Goal: Task Accomplishment & Management: Complete application form

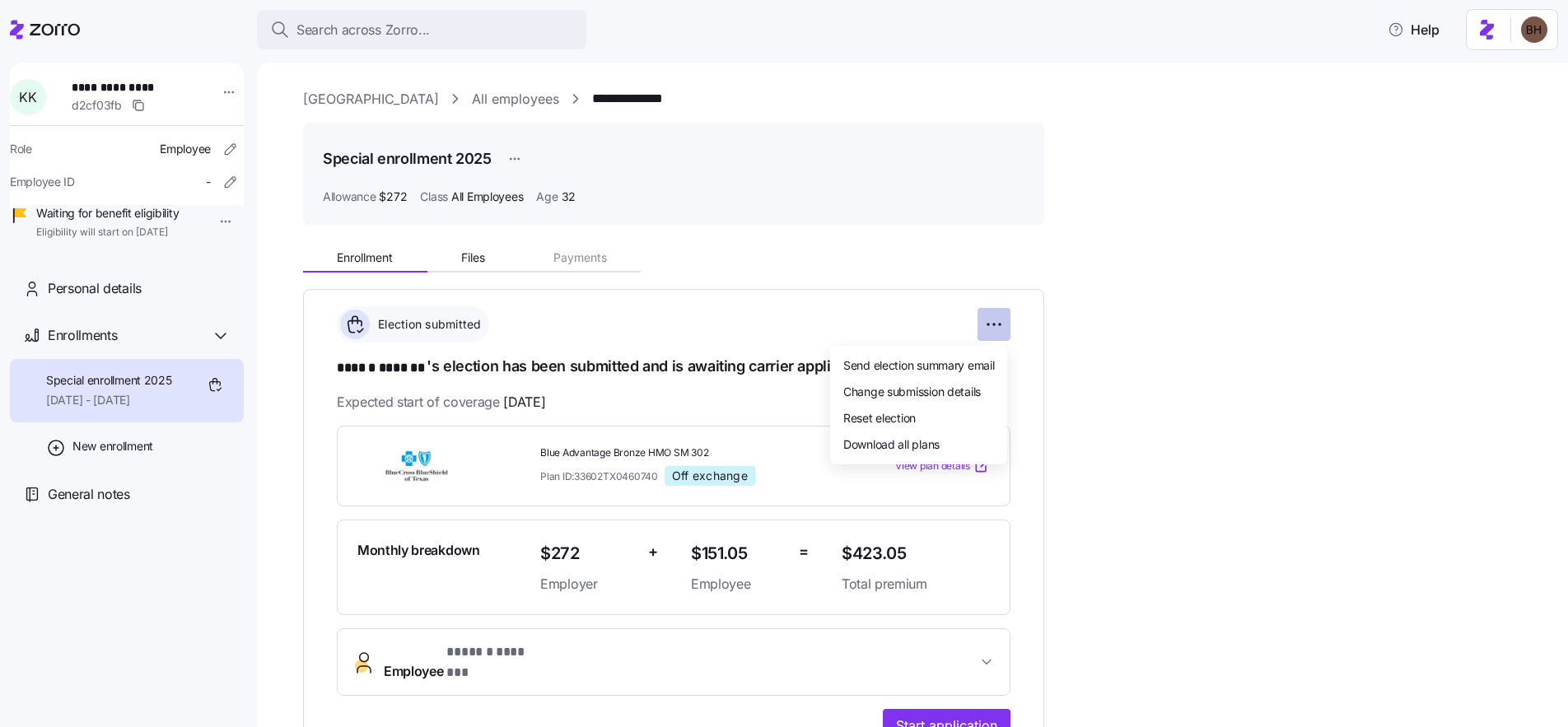
click at [986, 323] on html "**********" at bounding box center [784, 358] width 1568 height 717
click at [1135, 324] on html "**********" at bounding box center [784, 358] width 1568 height 717
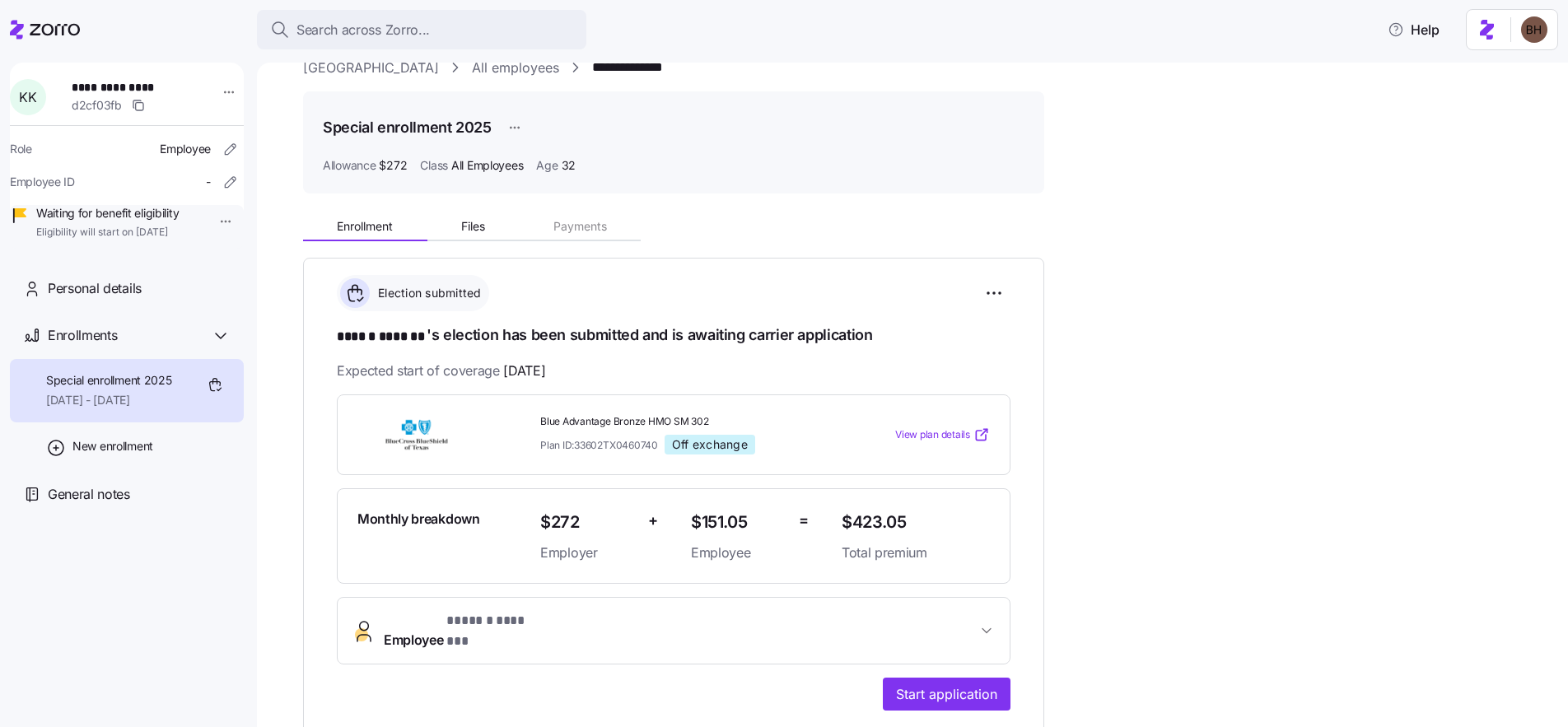
scroll to position [257, 0]
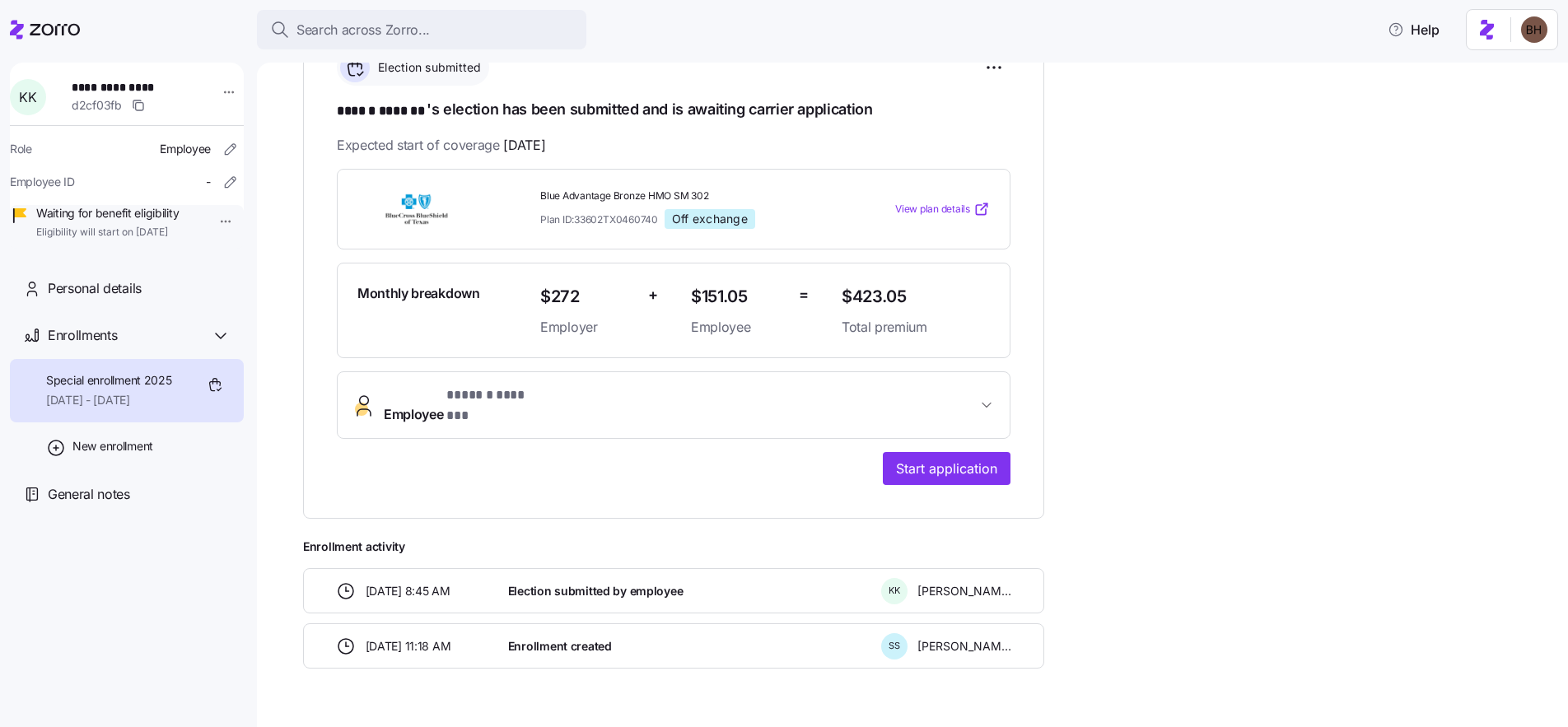
click at [987, 397] on icon "button" at bounding box center [986, 406] width 17 height 17
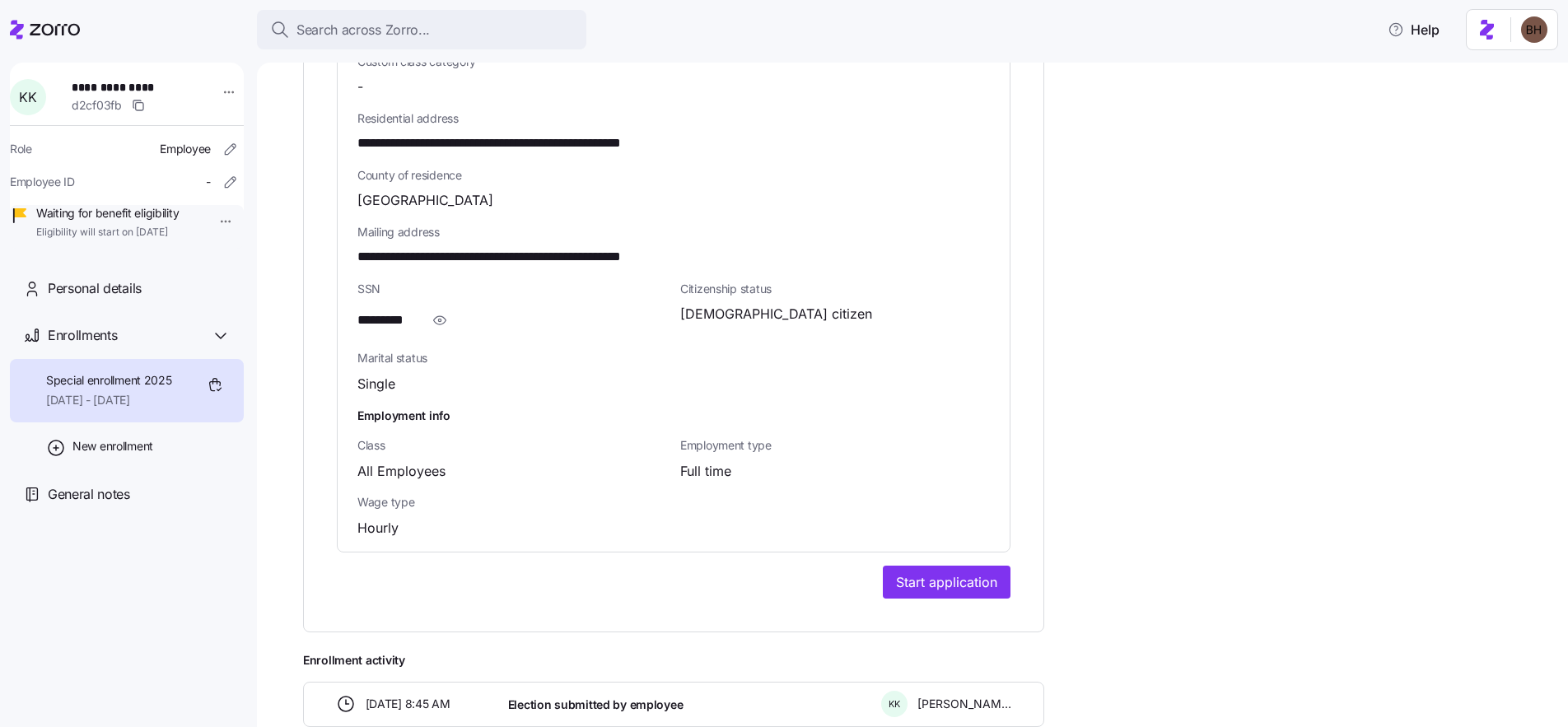
scroll to position [1037, 0]
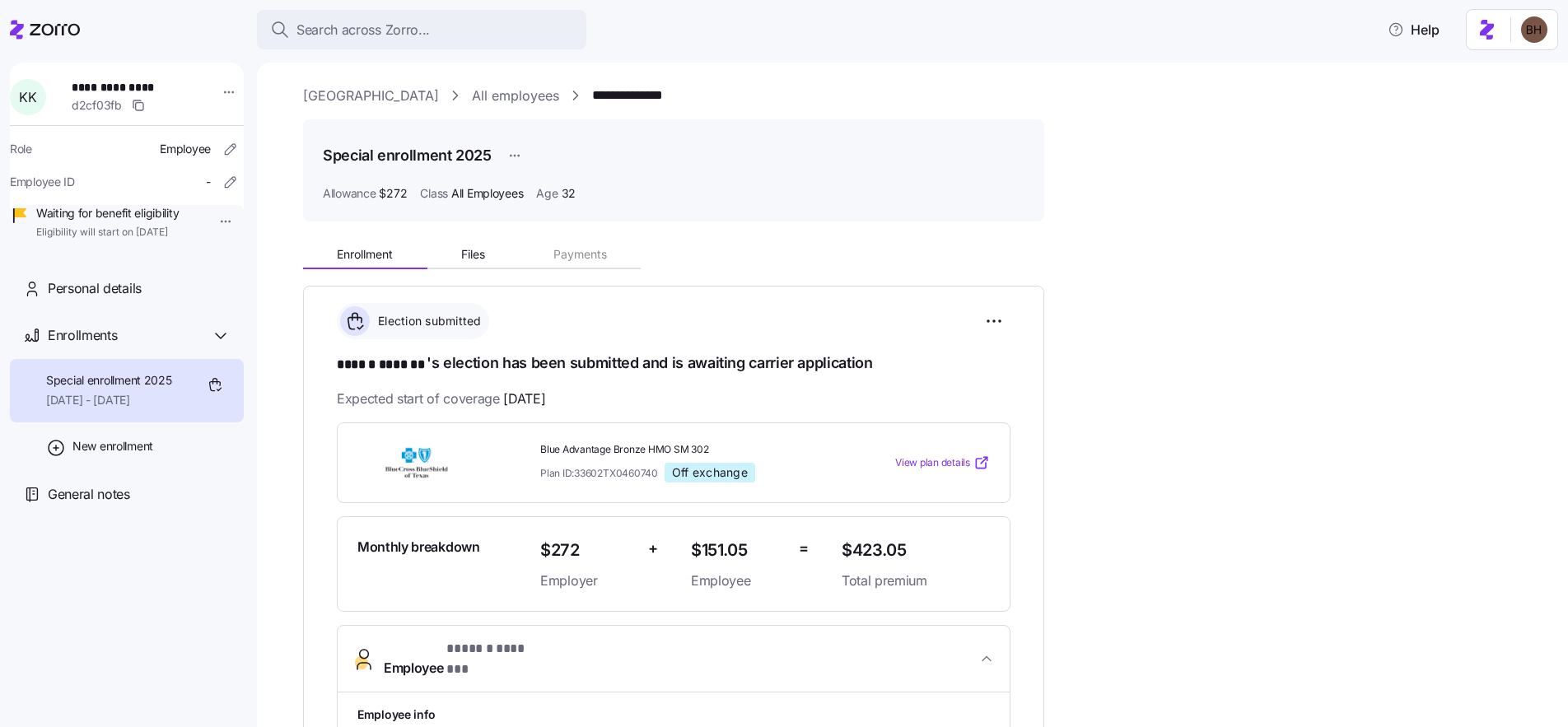
scroll to position [0, 0]
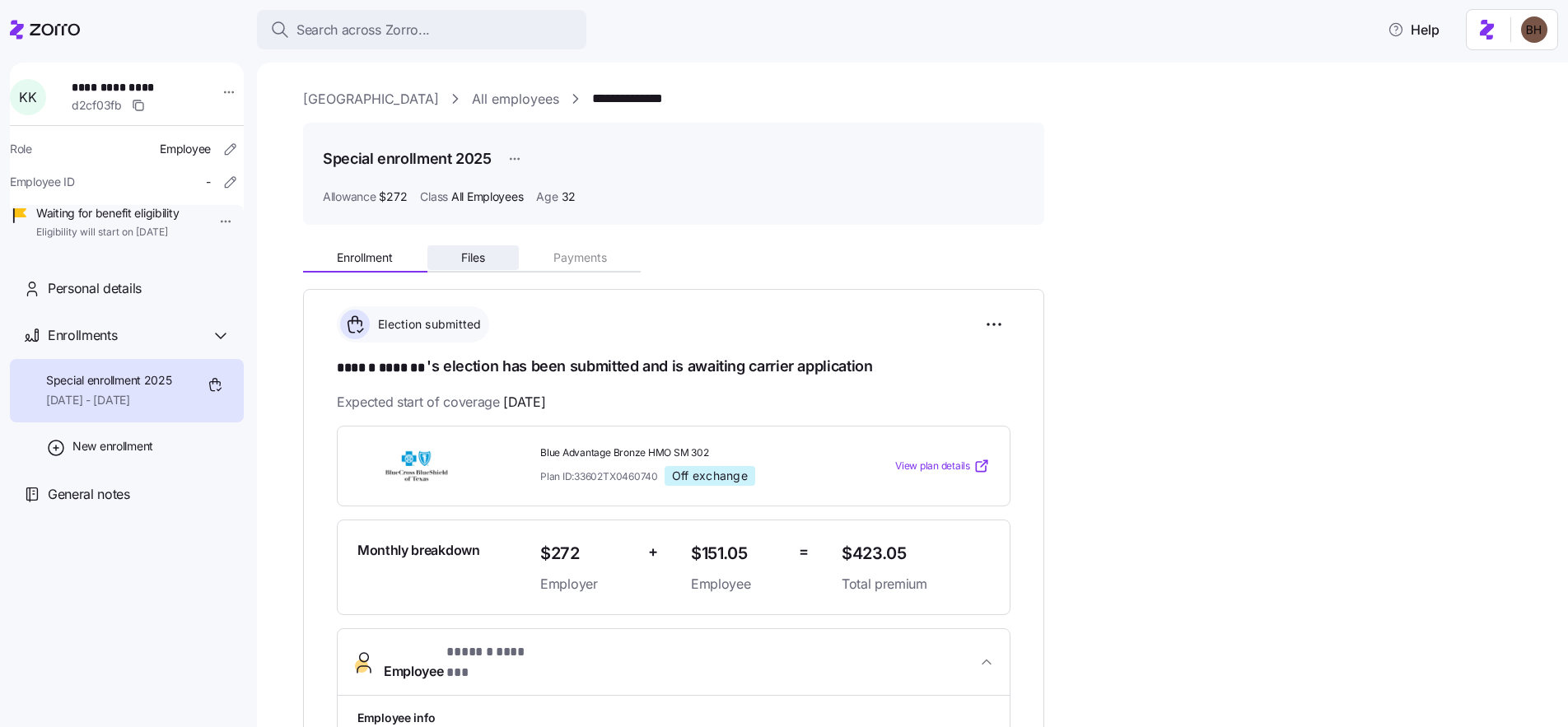
click at [475, 261] on span "Files" at bounding box center [473, 257] width 24 height 11
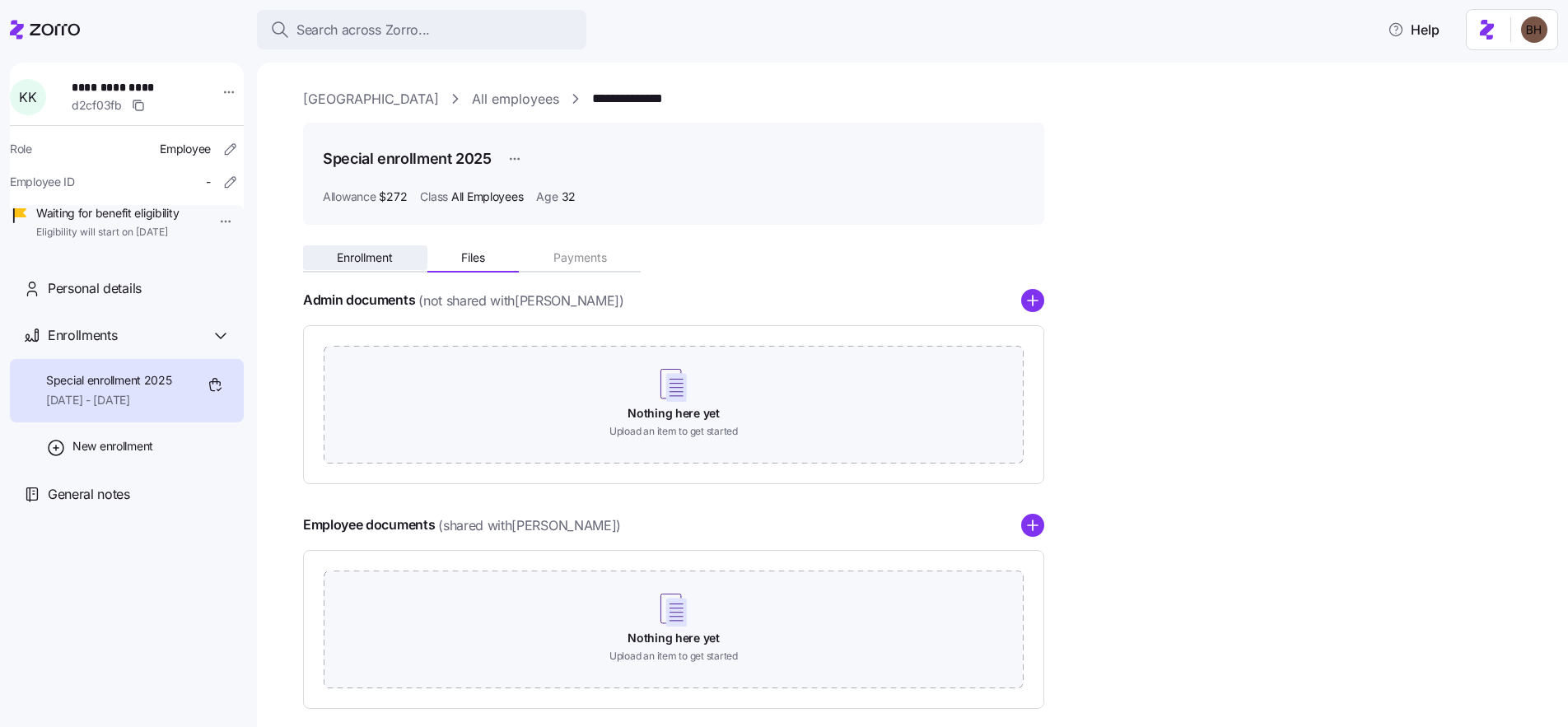
click at [370, 266] on button "Enrollment" at bounding box center [365, 257] width 124 height 25
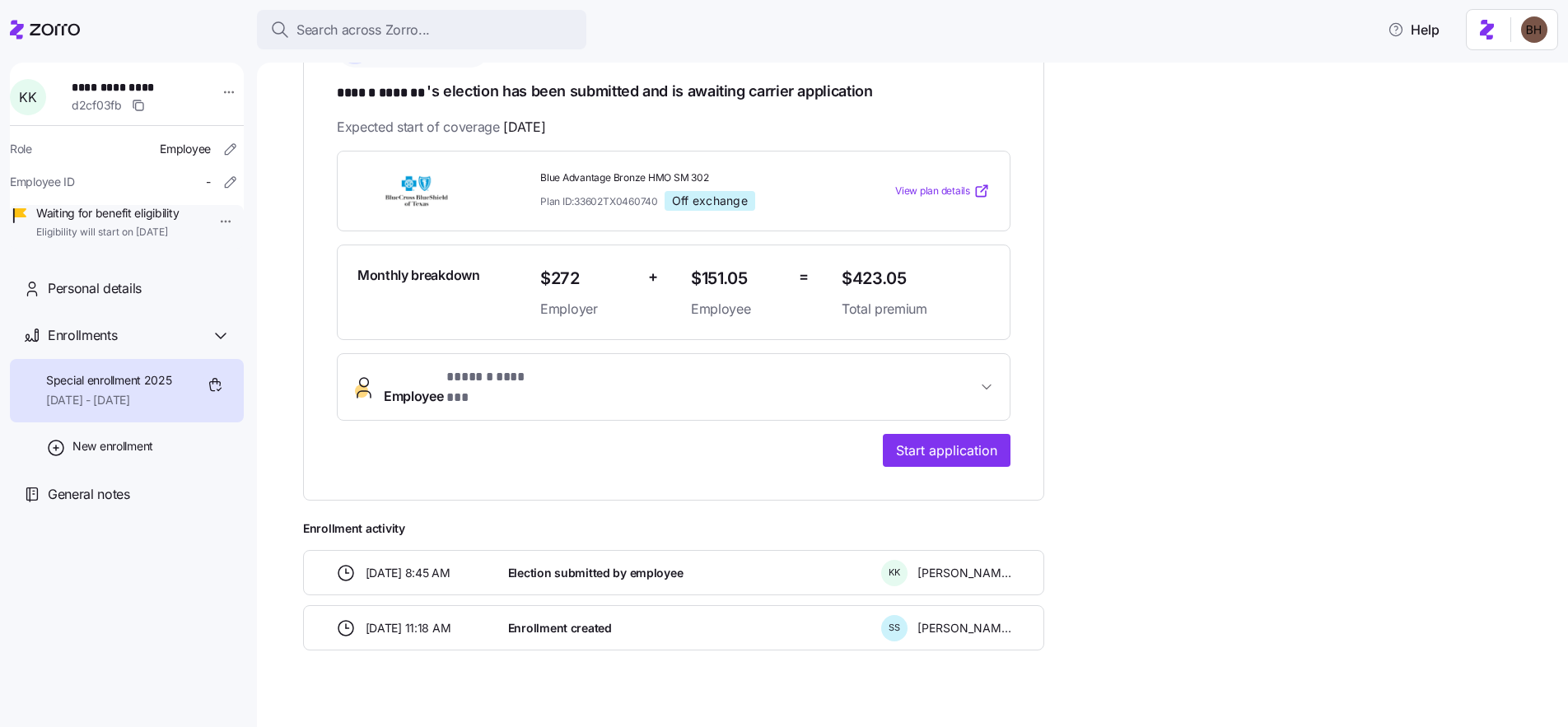
scroll to position [282, 0]
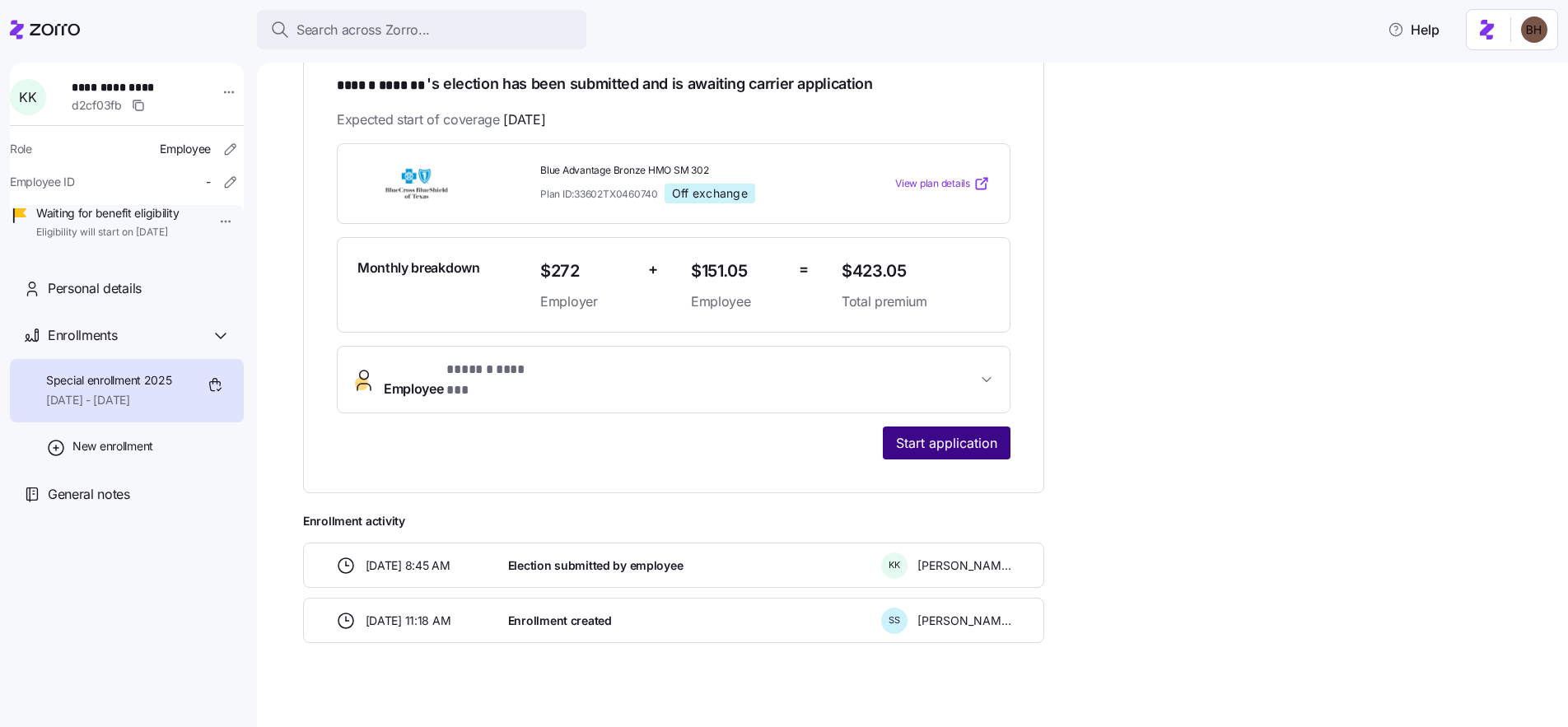
click at [930, 433] on span "Start application" at bounding box center [946, 443] width 101 height 19
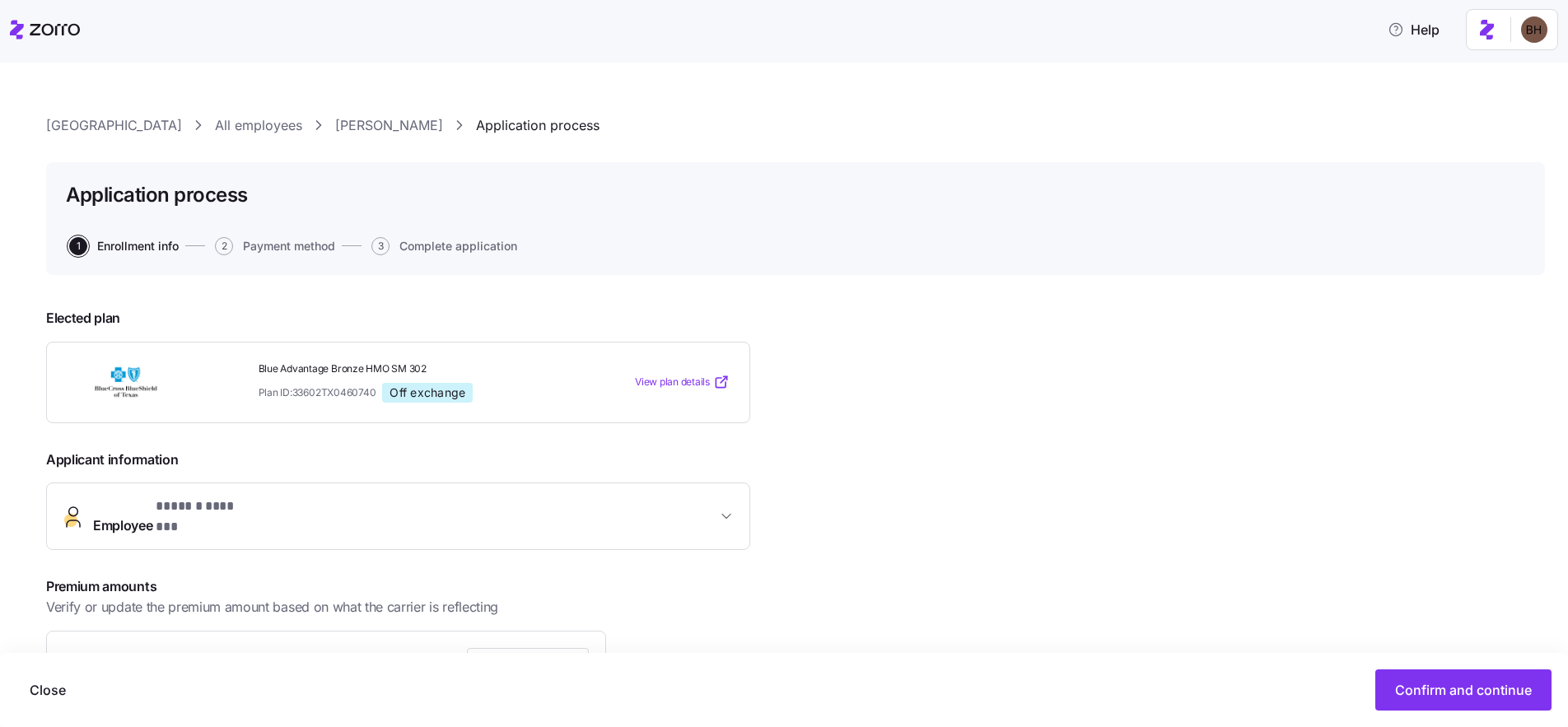
click at [139, 128] on link "[GEOGRAPHIC_DATA]" at bounding box center [114, 125] width 136 height 20
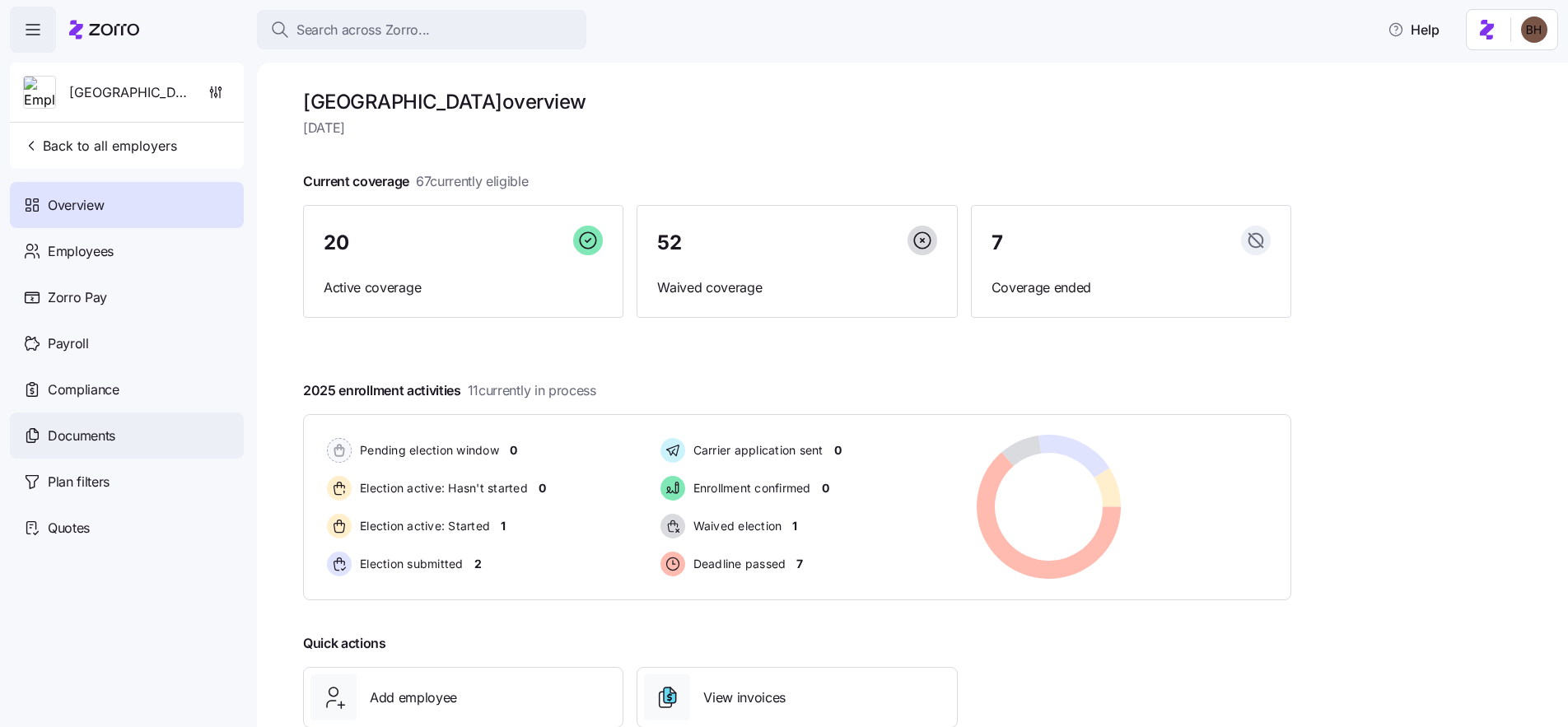
click at [115, 449] on div "Documents" at bounding box center [127, 435] width 234 height 46
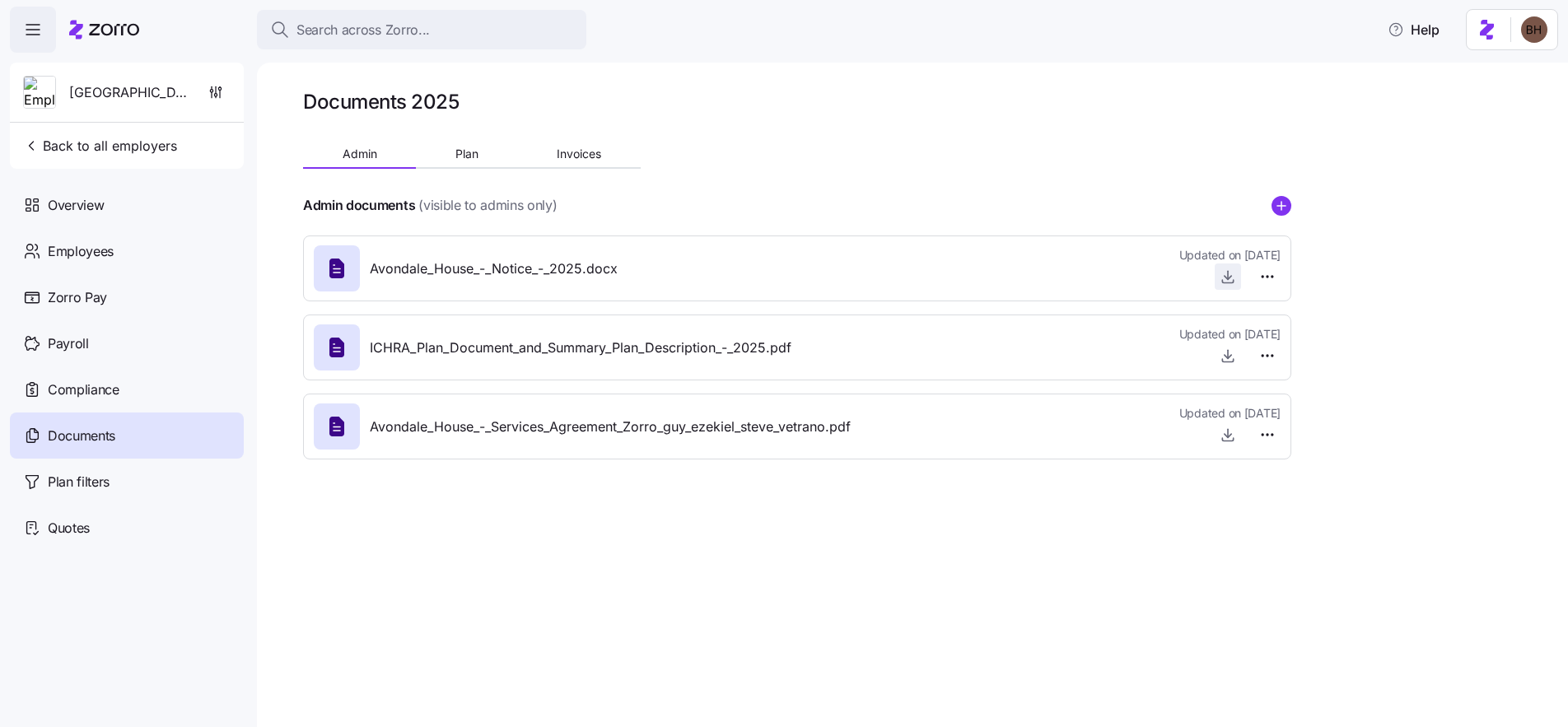
click at [1230, 282] on icon "button" at bounding box center [1228, 277] width 17 height 17
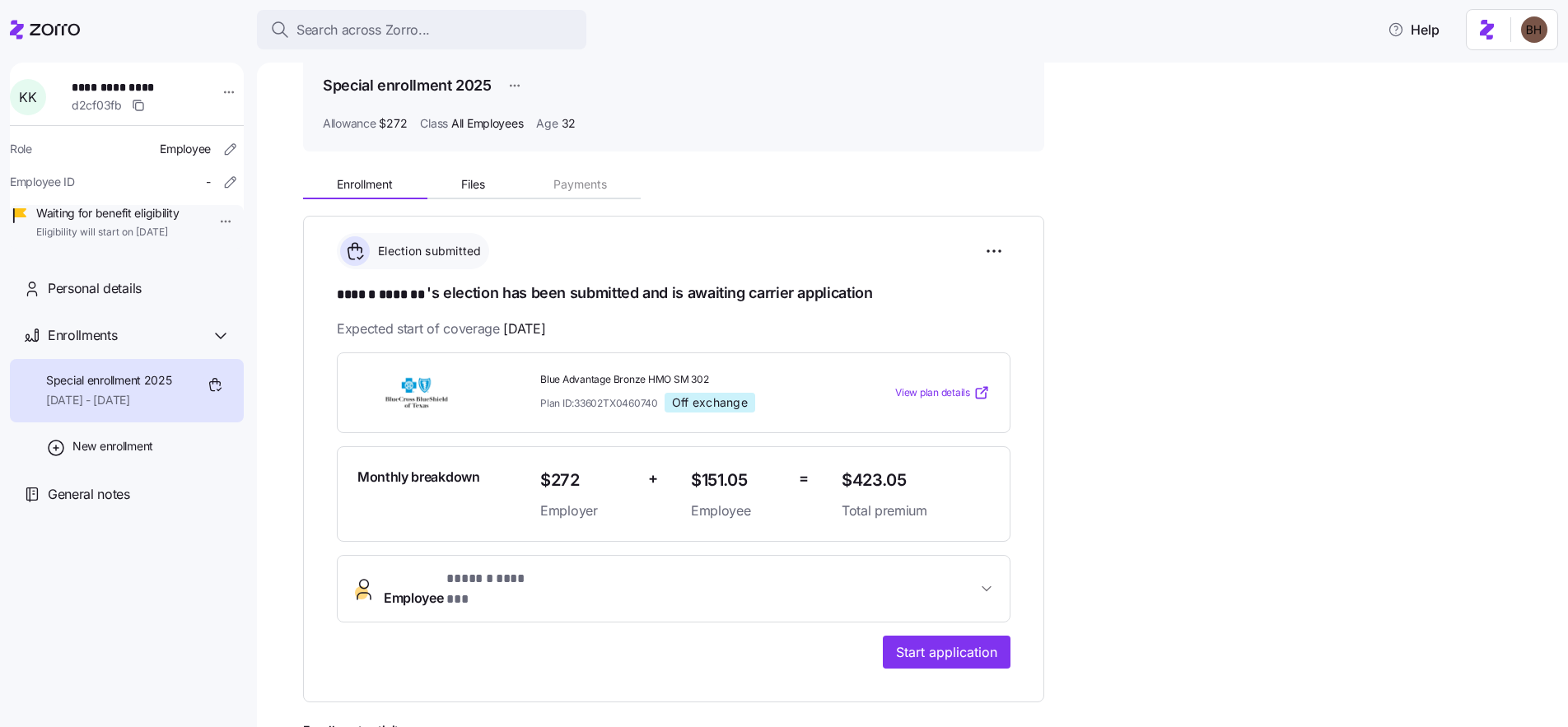
scroll to position [98, 0]
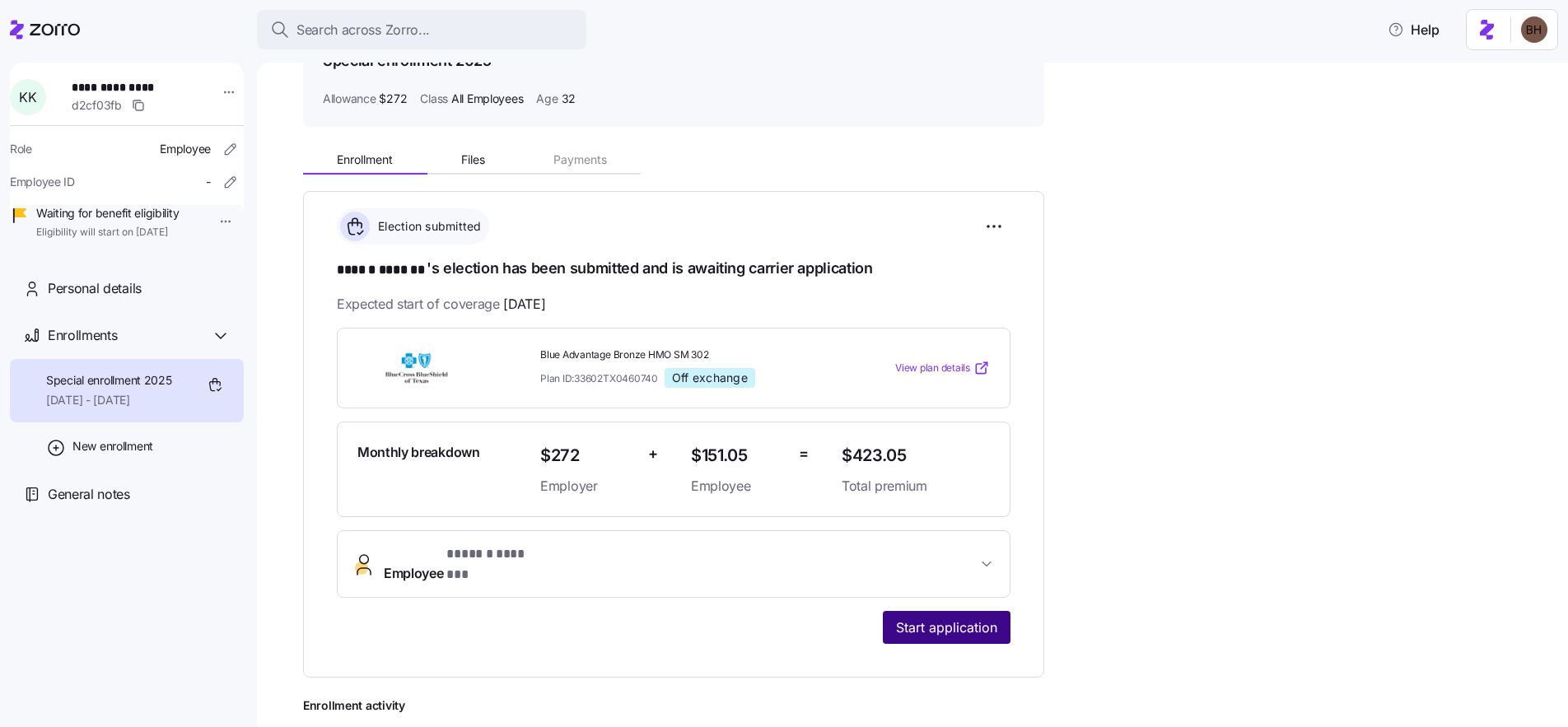
click at [932, 619] on span "Start application" at bounding box center [946, 627] width 101 height 19
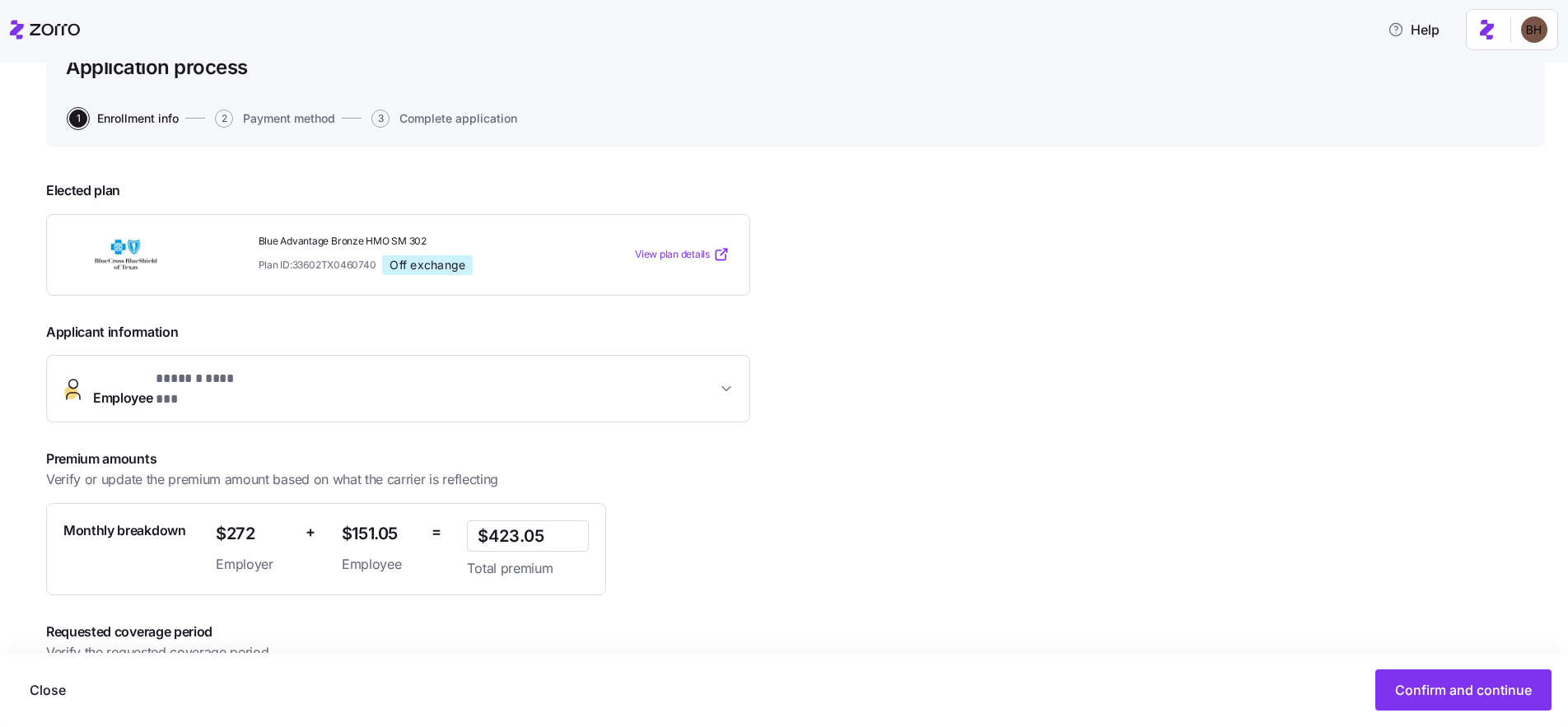
scroll to position [197, 0]
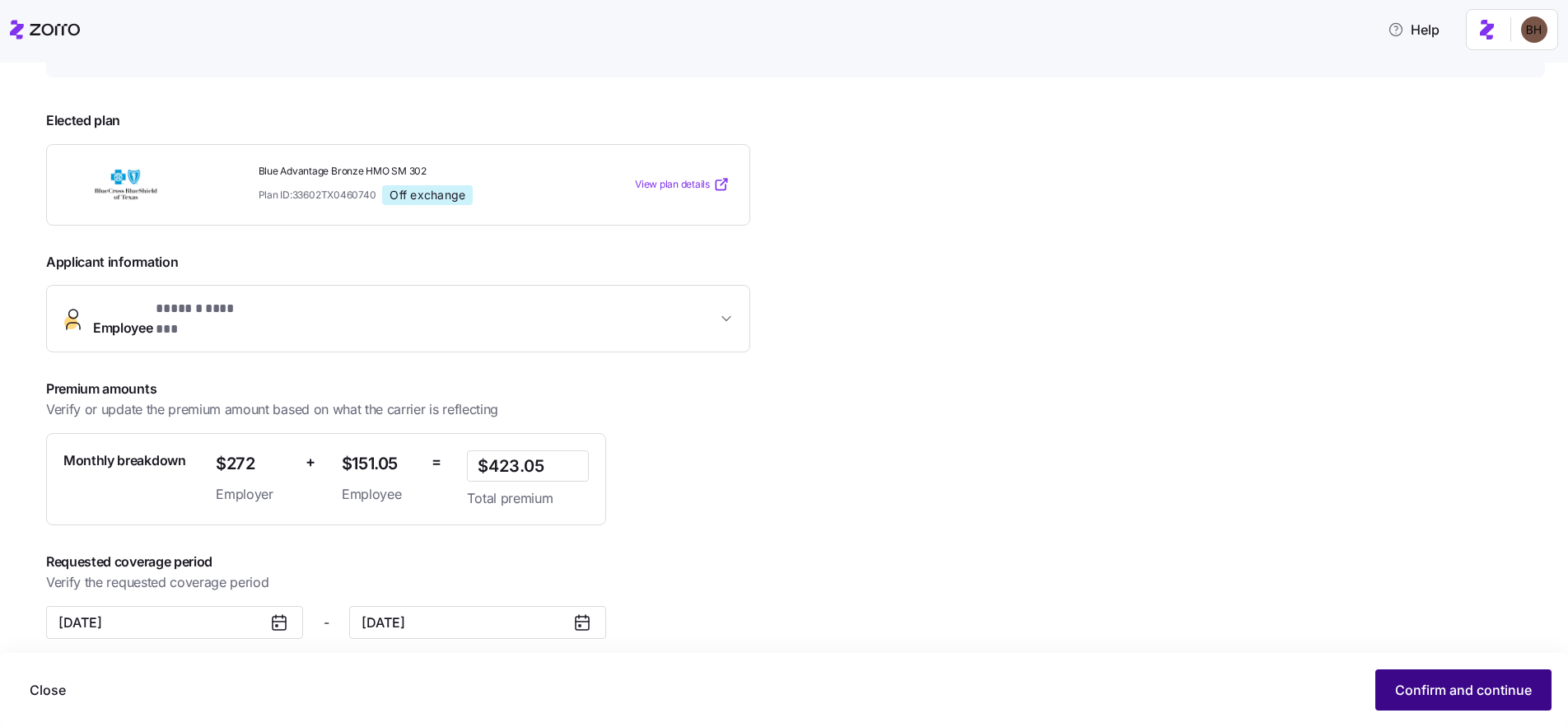
click at [1405, 687] on span "Confirm and continue" at bounding box center [1463, 689] width 137 height 19
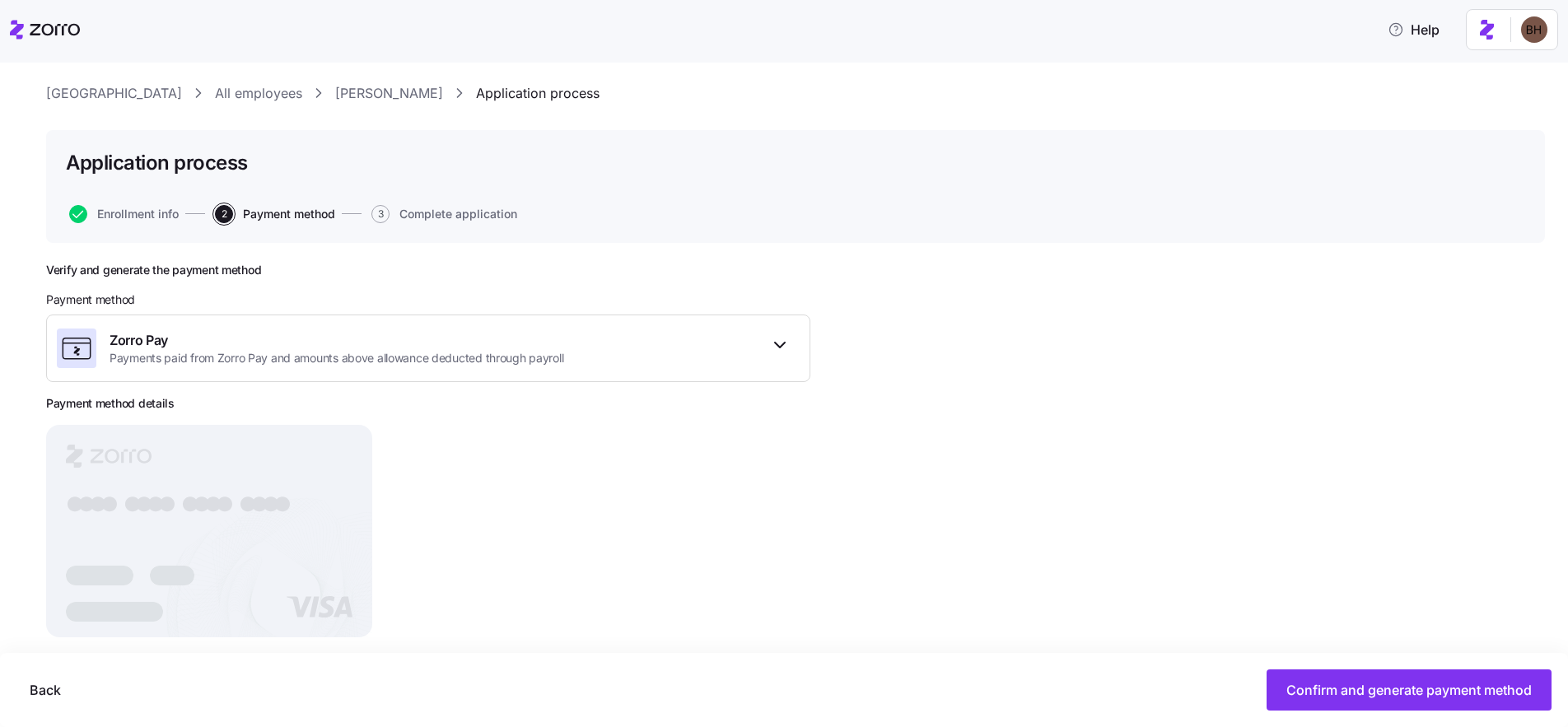
scroll to position [31, 0]
click at [44, 690] on span "Back" at bounding box center [45, 689] width 31 height 19
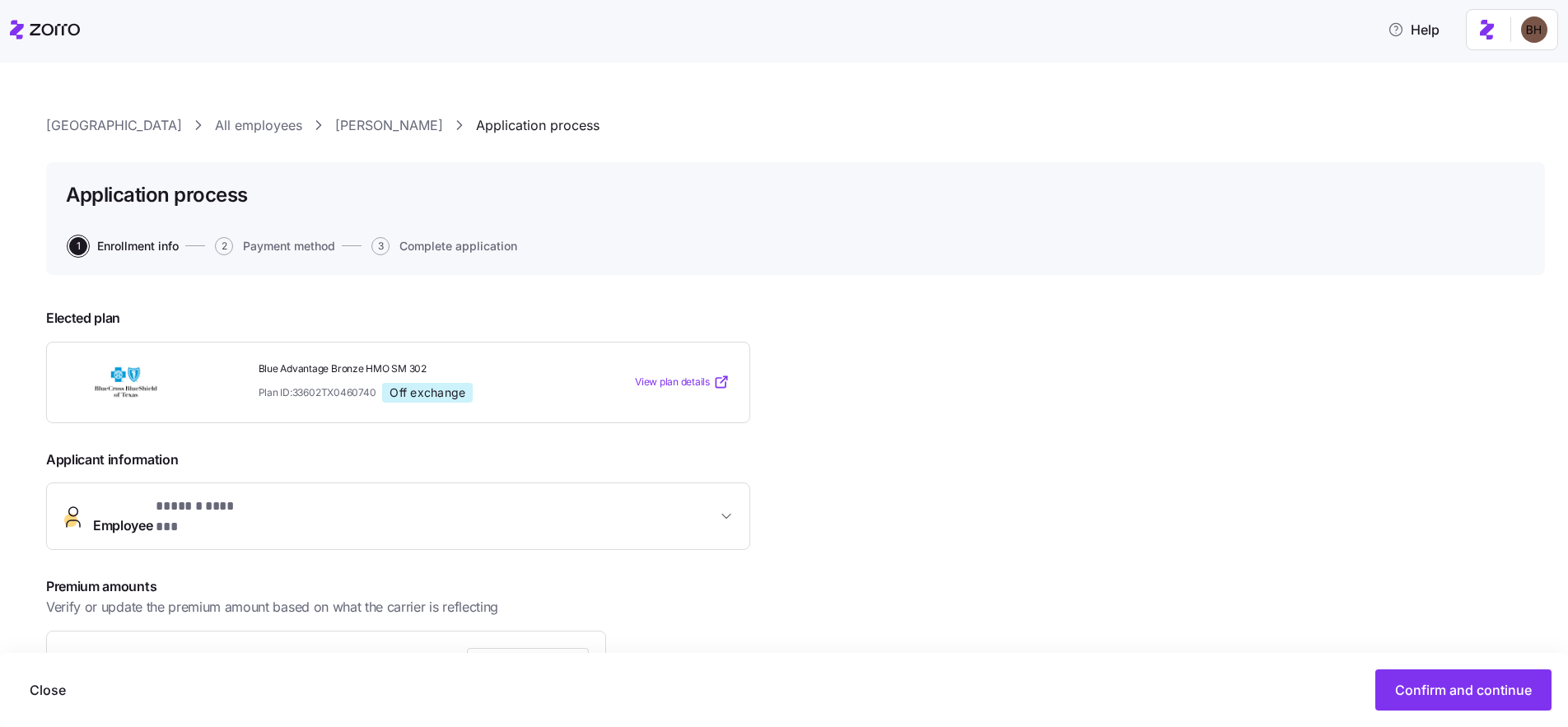
click at [335, 126] on link "[PERSON_NAME]" at bounding box center [389, 125] width 107 height 20
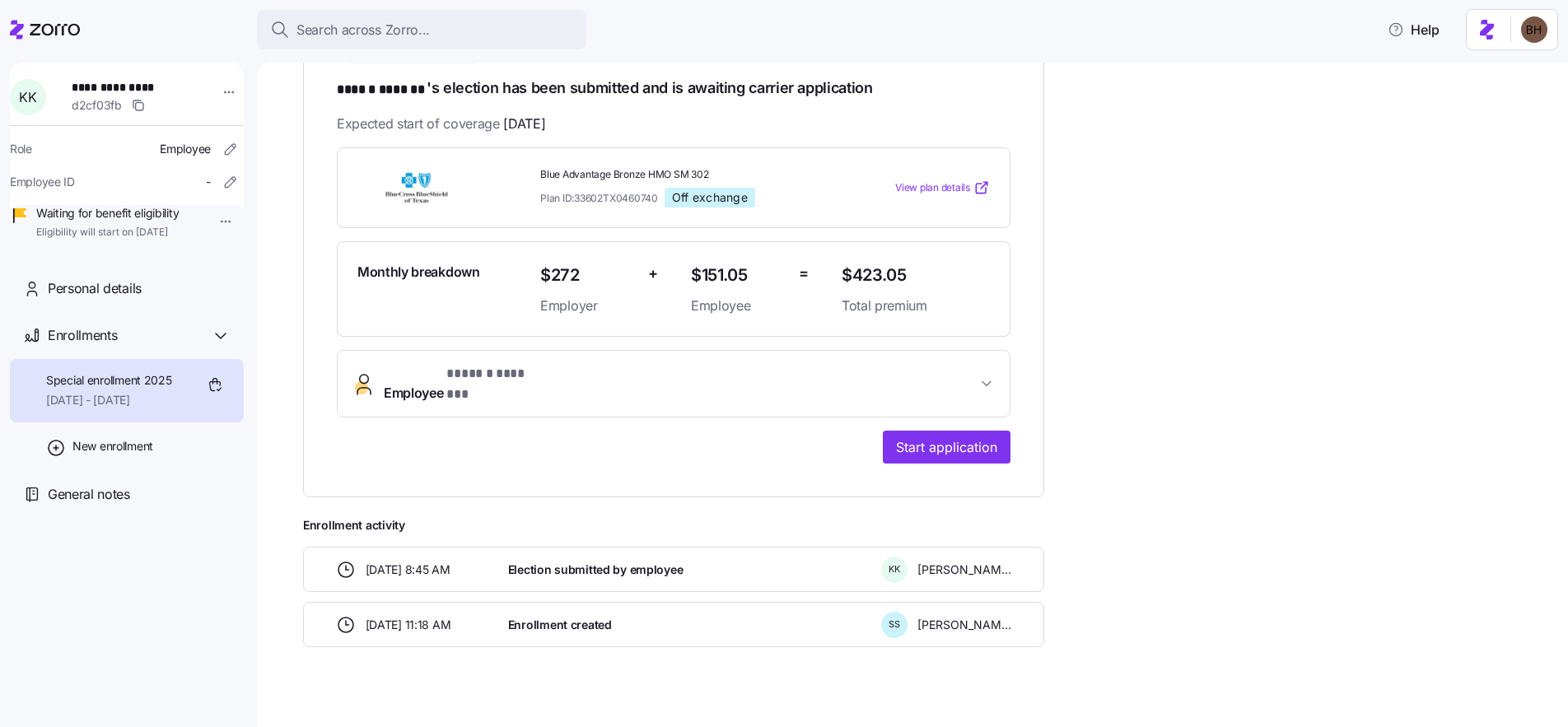
scroll to position [282, 0]
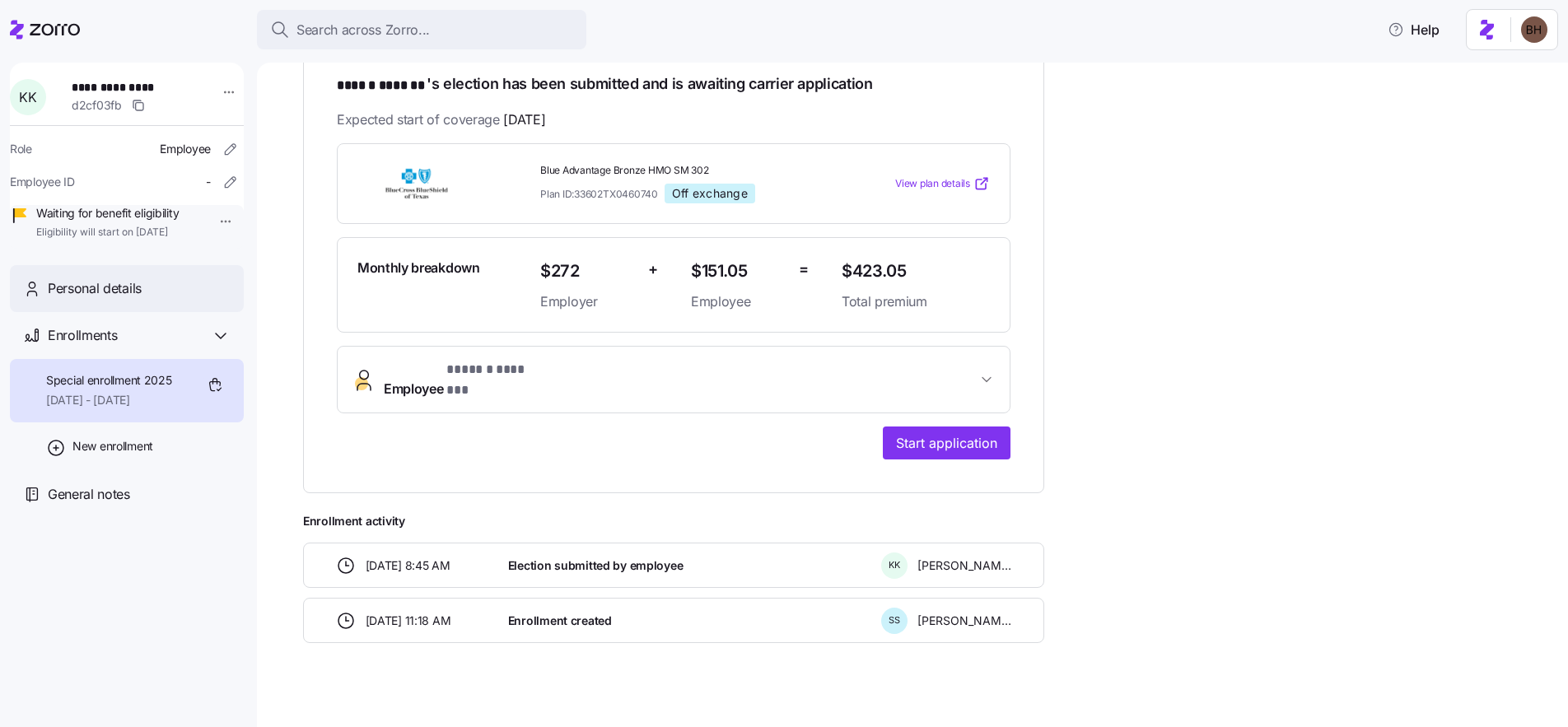
click at [139, 299] on span "Personal details" at bounding box center [94, 289] width 94 height 20
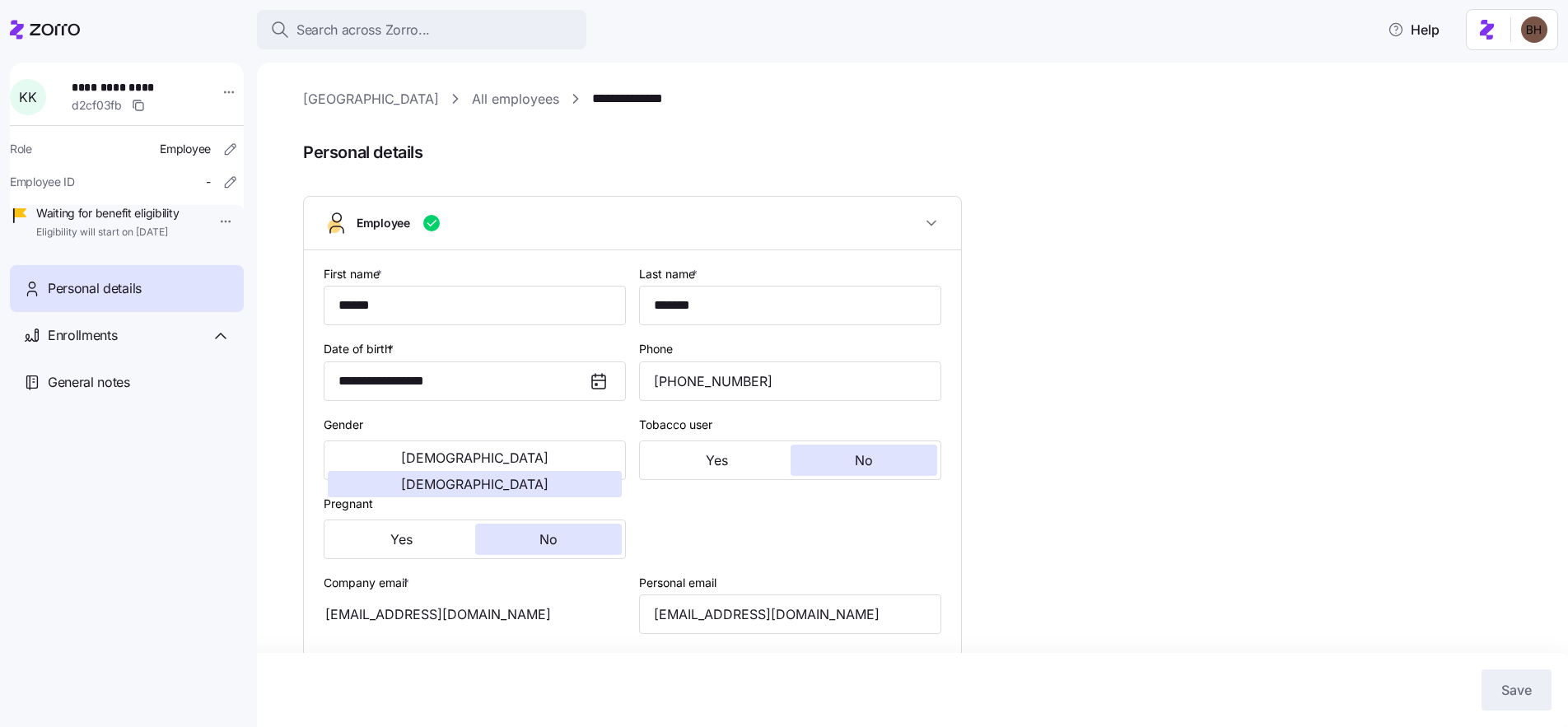
type input "All Employees"
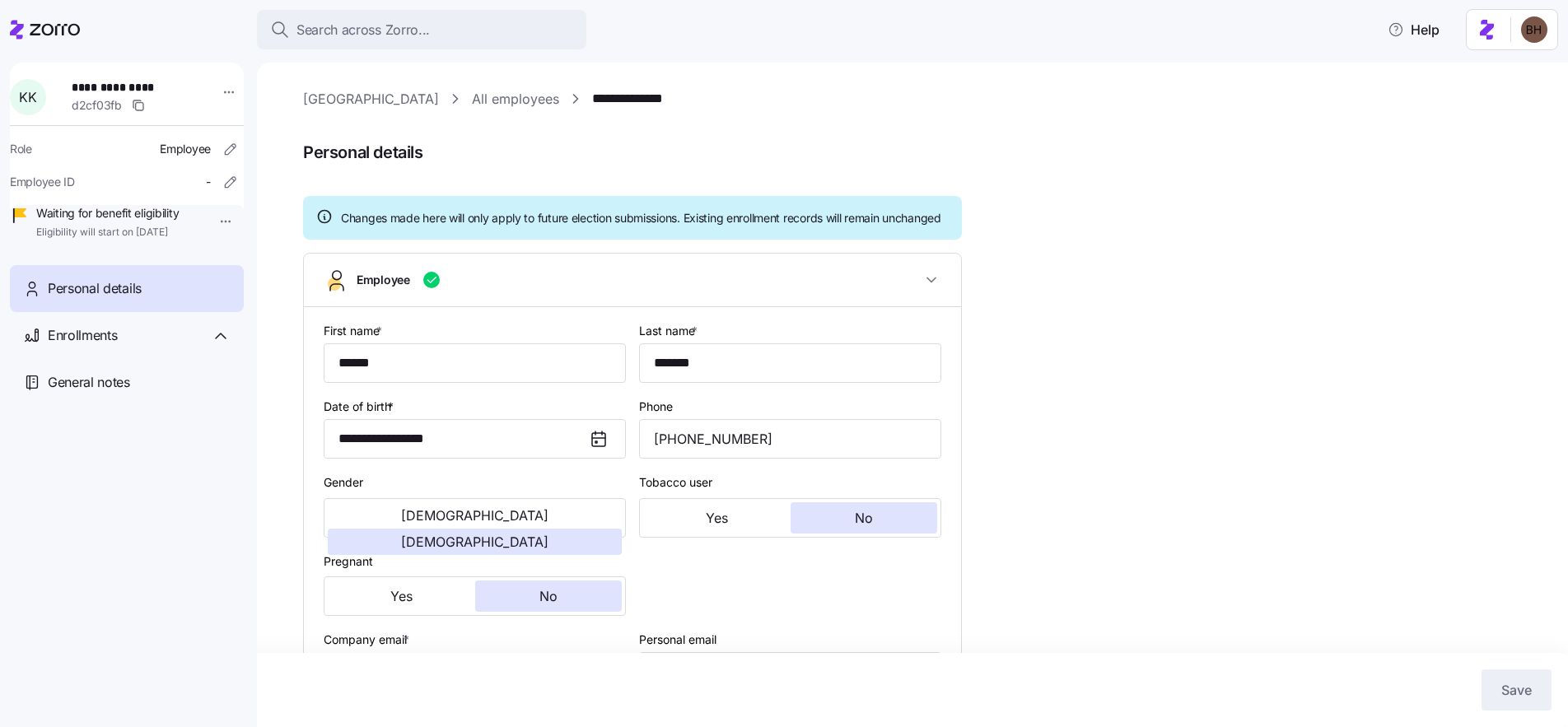
click at [201, 232] on html "**********" at bounding box center [784, 358] width 1568 height 717
click at [127, 234] on html "**********" at bounding box center [784, 358] width 1568 height 717
click at [934, 288] on icon "button" at bounding box center [932, 280] width 17 height 17
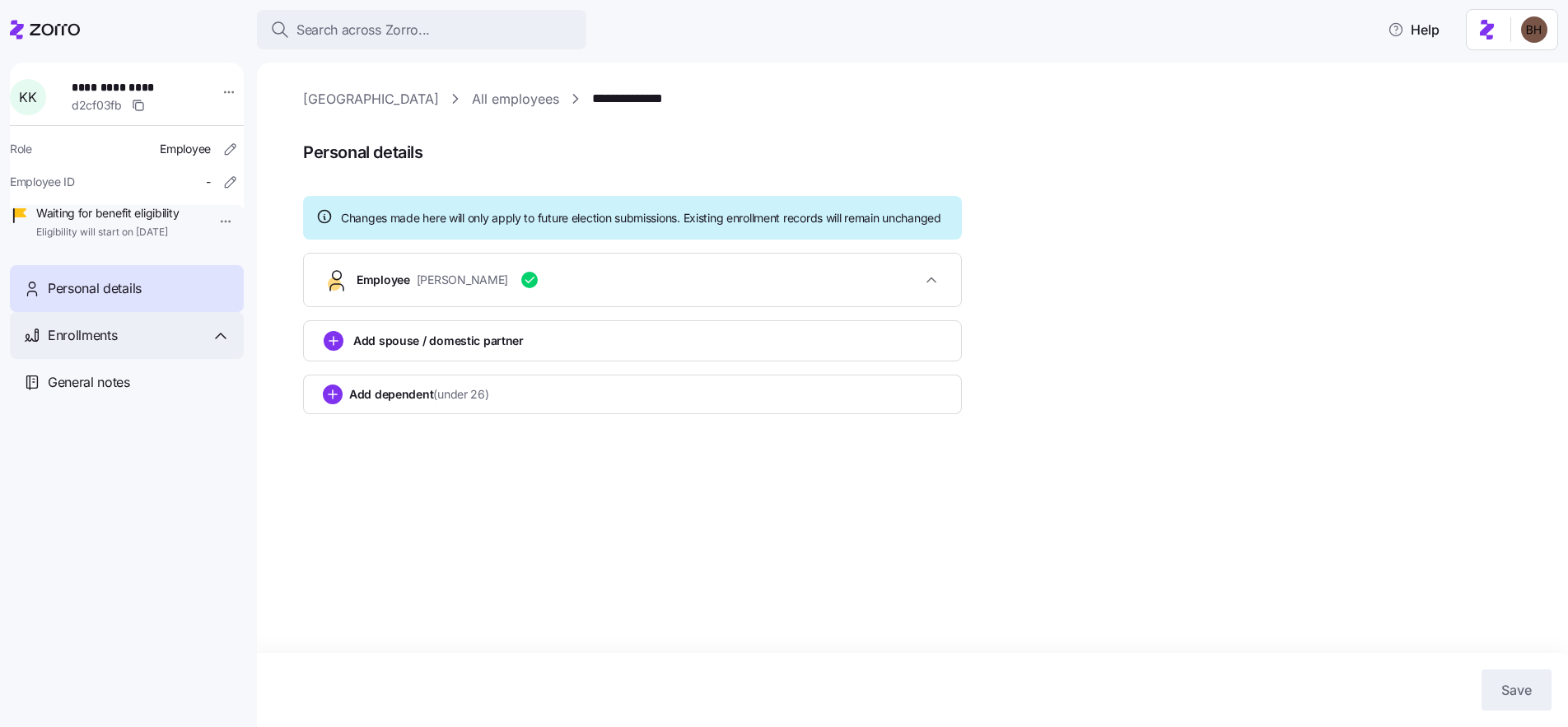
click at [230, 345] on icon at bounding box center [220, 335] width 19 height 19
